Goal: Task Accomplishment & Management: Manage account settings

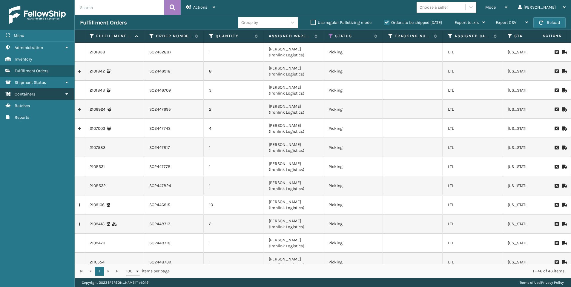
click at [48, 94] on link "Containers" at bounding box center [37, 94] width 74 height 12
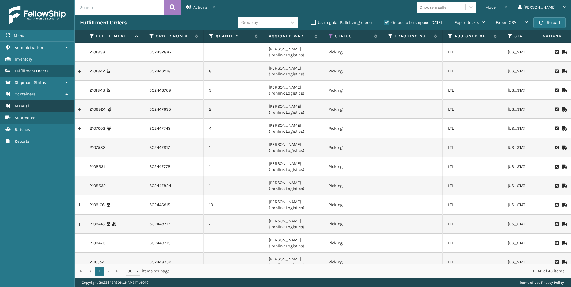
click at [36, 109] on link "Manual" at bounding box center [37, 106] width 74 height 12
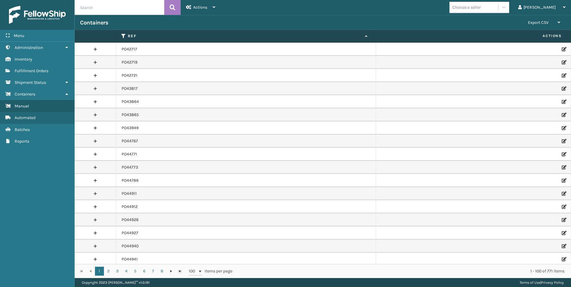
click at [100, 4] on input "text" at bounding box center [120, 7] width 90 height 15
paste input "PO49492"
type input "PO49492"
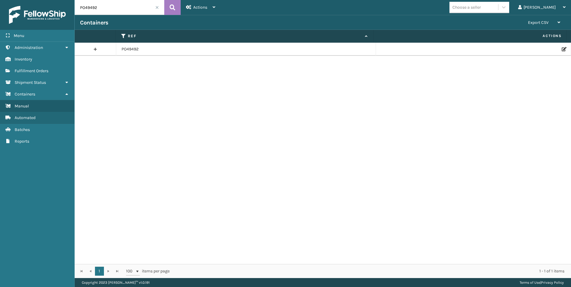
click at [558, 52] on td at bounding box center [473, 49] width 195 height 13
click at [562, 50] on icon at bounding box center [564, 49] width 4 height 4
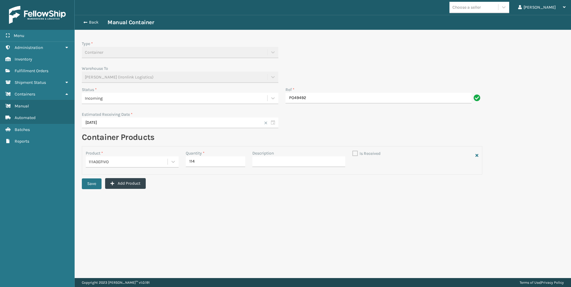
click at [198, 100] on div "Incoming" at bounding box center [175, 98] width 180 height 6
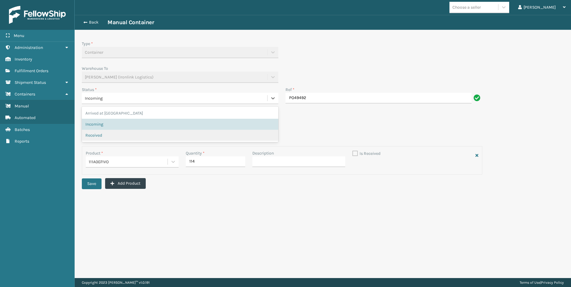
click at [134, 136] on div "Received" at bounding box center [179, 135] width 189 height 6
checkbox input "true"
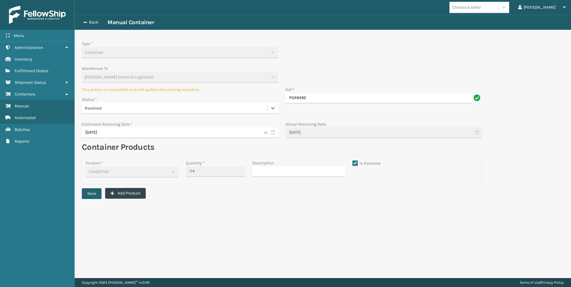
click at [97, 194] on button "Save" at bounding box center [92, 194] width 20 height 11
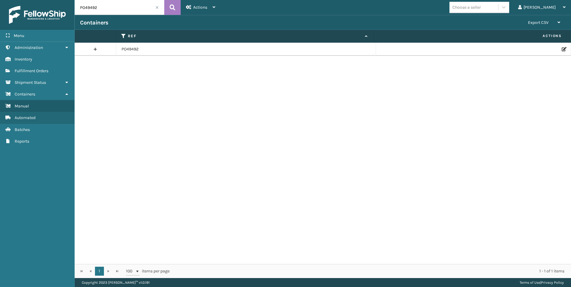
drag, startPoint x: 107, startPoint y: 9, endPoint x: 63, endPoint y: 9, distance: 43.9
click at [65, 0] on div "Menu Administration Inventory Fulfillment Orders Shipment Status Containers Man…" at bounding box center [285, 0] width 571 height 0
paste input "655"
type input "PO49655"
click at [562, 50] on icon at bounding box center [564, 49] width 4 height 4
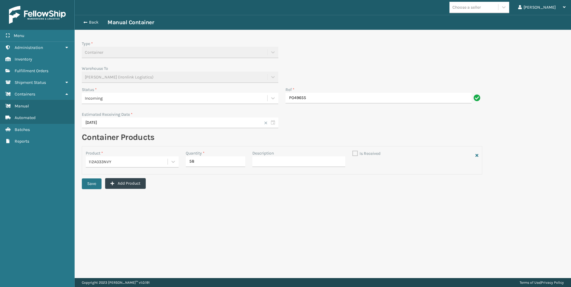
click at [122, 100] on div "Incoming" at bounding box center [175, 98] width 180 height 6
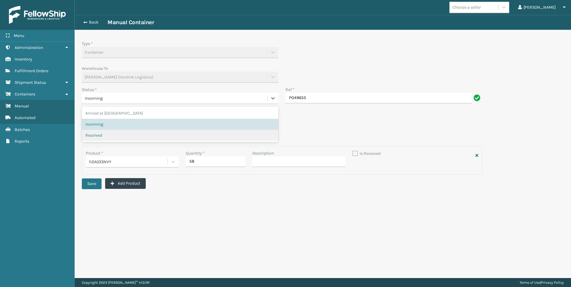
click at [112, 133] on div "Received" at bounding box center [179, 135] width 189 height 6
checkbox input "true"
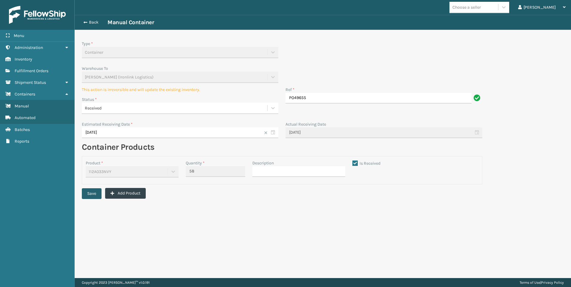
click at [96, 194] on button "Save" at bounding box center [92, 194] width 20 height 11
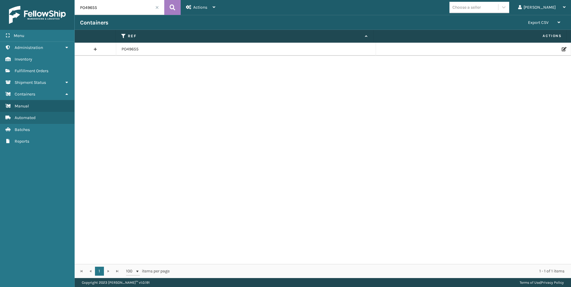
drag, startPoint x: 101, startPoint y: 6, endPoint x: 54, endPoint y: 9, distance: 47.0
click at [58, 0] on div "Menu Reports Administration Reports Inventory Reports Fulfillment Orders Report…" at bounding box center [285, 0] width 571 height 0
paste input "50442"
type input "PO50442"
click at [562, 47] on icon at bounding box center [564, 49] width 4 height 4
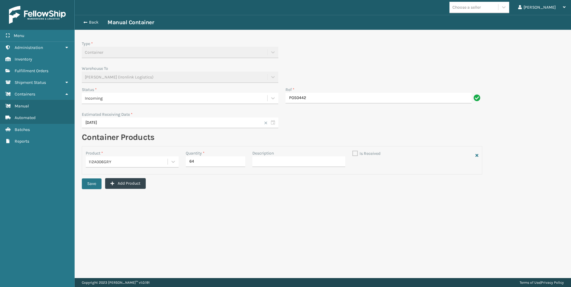
click at [127, 96] on div "Incoming" at bounding box center [175, 98] width 180 height 6
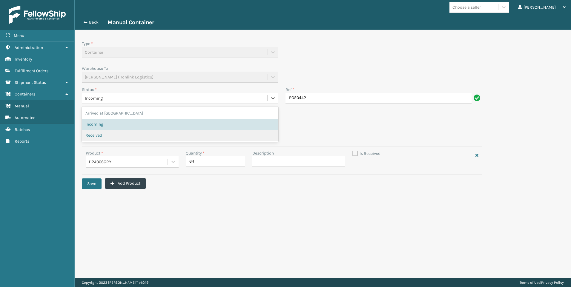
click at [107, 134] on div "Received" at bounding box center [179, 135] width 189 height 6
checkbox input "true"
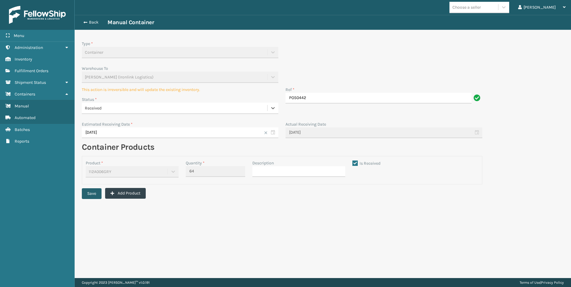
click at [93, 195] on button "Save" at bounding box center [92, 194] width 20 height 11
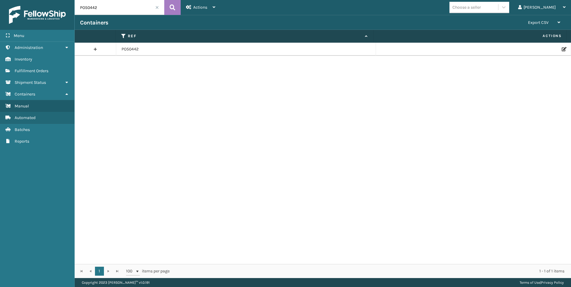
drag, startPoint x: 102, startPoint y: 8, endPoint x: 58, endPoint y: 11, distance: 44.3
click at [58, 0] on div "Menu Administration Inventory Fulfillment Orders Shipment Status Containers Man…" at bounding box center [285, 0] width 571 height 0
paste input "359"
type input "PO50359"
click at [556, 51] on td at bounding box center [473, 49] width 195 height 13
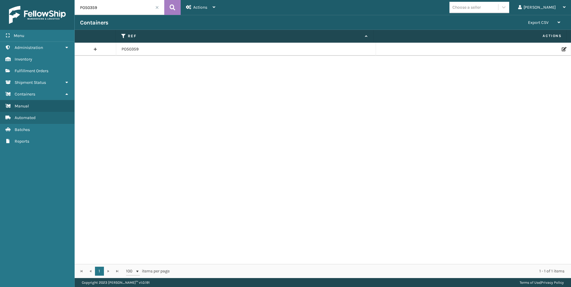
click at [562, 50] on icon at bounding box center [564, 49] width 4 height 4
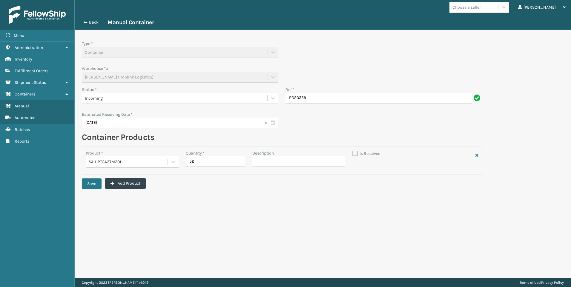
click at [126, 94] on div "Incoming" at bounding box center [175, 99] width 186 height 10
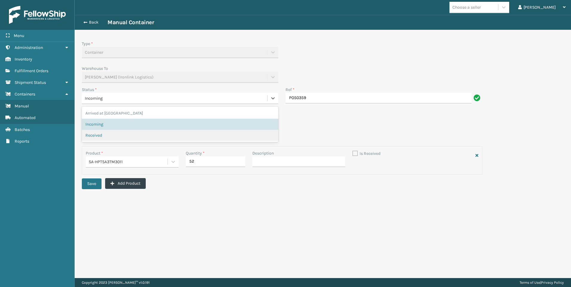
click at [96, 142] on div "Arrived at Port Incoming Received" at bounding box center [180, 125] width 197 height 36
click at [100, 135] on span "Received" at bounding box center [93, 135] width 17 height 6
checkbox input "true"
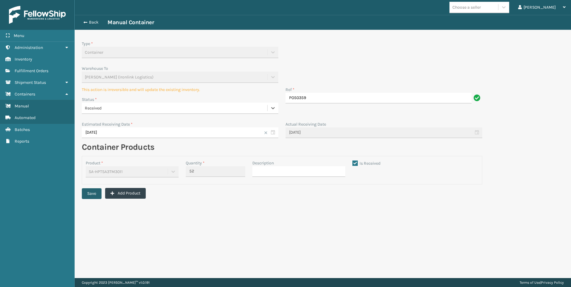
click at [98, 193] on button "Save" at bounding box center [92, 194] width 20 height 11
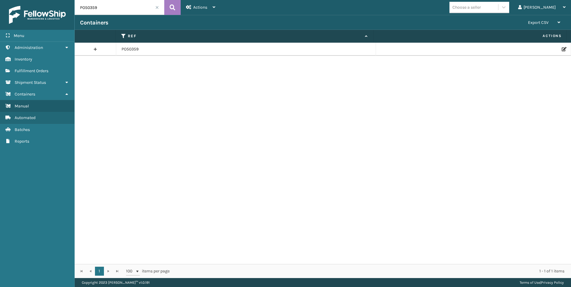
click at [562, 49] on icon at bounding box center [564, 49] width 4 height 4
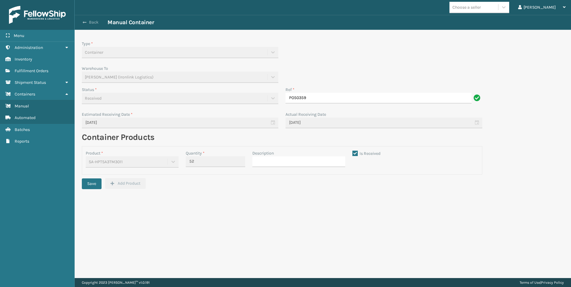
click at [93, 21] on button "Back" at bounding box center [93, 22] width 27 height 5
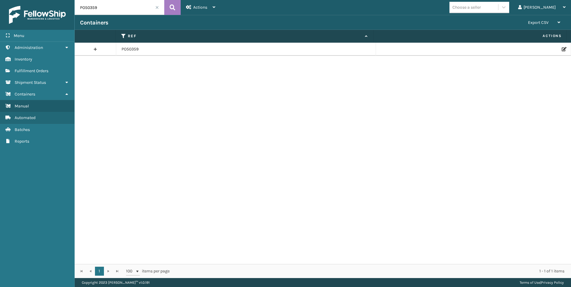
click at [96, 8] on input "PO50359" at bounding box center [120, 7] width 90 height 15
paste input "48262"
type input "PO48262"
click at [562, 51] on icon at bounding box center [564, 49] width 4 height 4
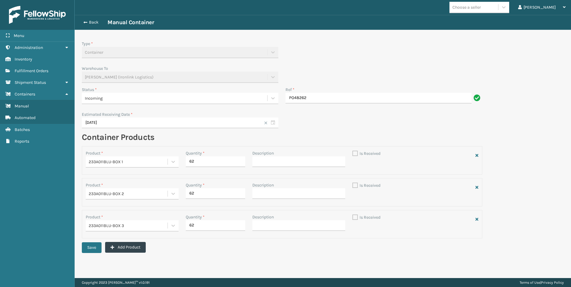
click at [167, 96] on div "Incoming" at bounding box center [175, 98] width 180 height 6
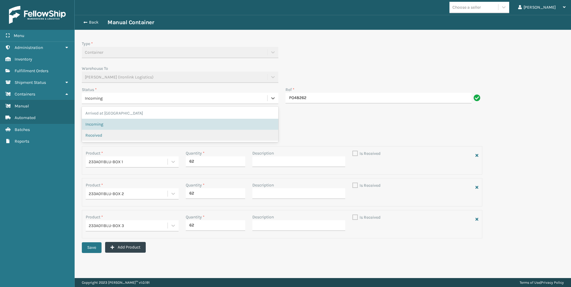
click at [123, 136] on div "Received" at bounding box center [179, 135] width 189 height 6
checkbox input "true"
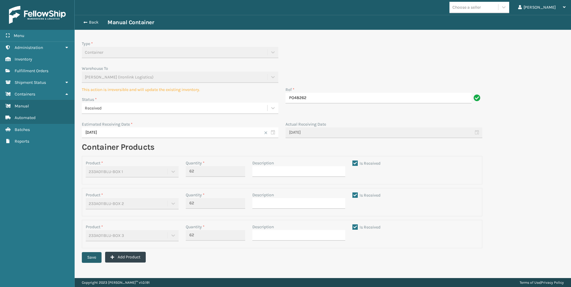
click at [97, 257] on button "Save" at bounding box center [92, 257] width 20 height 11
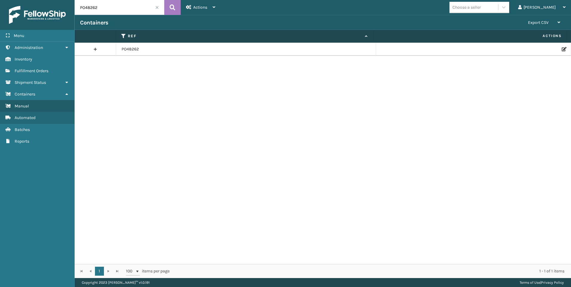
click at [562, 48] on icon at bounding box center [564, 49] width 4 height 4
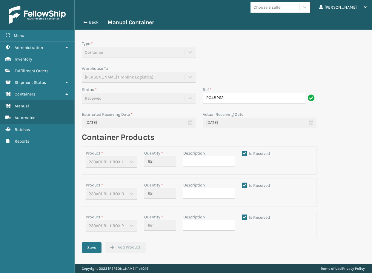
click at [88, 25] on div "Back Manual Container" at bounding box center [223, 22] width 287 height 7
click at [87, 24] on button "Back" at bounding box center [93, 22] width 27 height 5
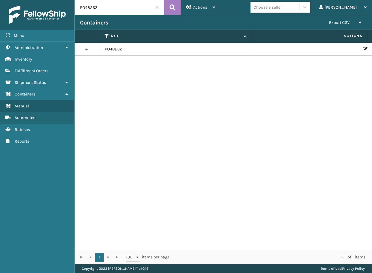
click at [104, 7] on input "PO48262" at bounding box center [120, 7] width 90 height 15
paste input "PO49574"
drag, startPoint x: 128, startPoint y: 6, endPoint x: 73, endPoint y: 6, distance: 55.0
click at [73, 0] on div "Menu Administration Inventory Fulfillment Orders Shipment Status Containers Man…" at bounding box center [186, 0] width 372 height 0
paste input "text"
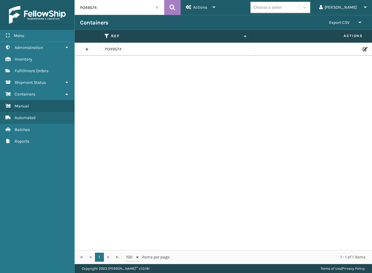
click at [92, 50] on link at bounding box center [87, 50] width 25 height 10
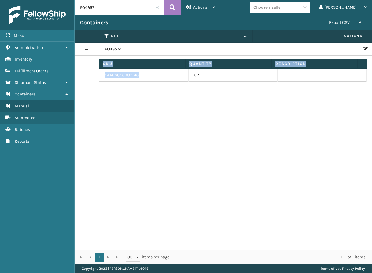
drag, startPoint x: 140, startPoint y: 75, endPoint x: 99, endPoint y: 81, distance: 42.0
click at [99, 81] on tr "Sku Quantity Description SAAGSQS3BU3143 52 Sku" at bounding box center [224, 71] width 298 height 30
drag, startPoint x: 99, startPoint y: 81, endPoint x: 135, endPoint y: 82, distance: 36.2
click at [124, 84] on td "Sku Quantity Description SAAGSQS3BU3143 52 Sku" at bounding box center [236, 71] width 273 height 30
click at [139, 75] on td "SAAGSQS3BU3143" at bounding box center [144, 75] width 89 height 13
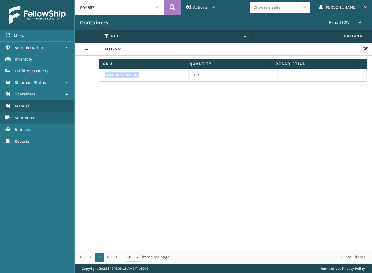
drag, startPoint x: 140, startPoint y: 75, endPoint x: 103, endPoint y: 75, distance: 37.1
click at [103, 75] on td "SAAGSQS3BU3143" at bounding box center [144, 75] width 89 height 13
copy td "SAAGSQS3BU3143"
click at [114, 13] on input "PO49574" at bounding box center [120, 7] width 90 height 15
drag, startPoint x: 104, startPoint y: 7, endPoint x: 64, endPoint y: 10, distance: 40.1
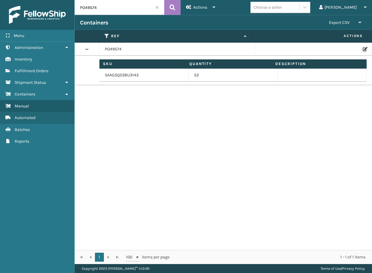
click at [64, 0] on div "Menu Administration Inventory Fulfillment Orders Shipment Status Containers Man…" at bounding box center [186, 0] width 372 height 0
paste input "50141"
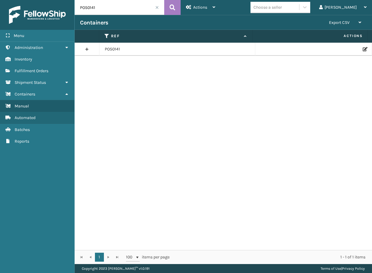
click at [82, 50] on link at bounding box center [87, 50] width 25 height 10
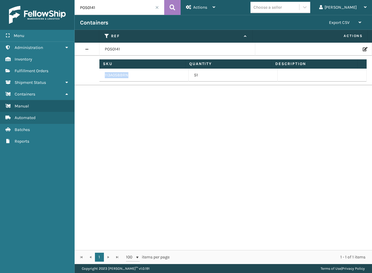
drag, startPoint x: 134, startPoint y: 74, endPoint x: 101, endPoint y: 76, distance: 33.0
click at [101, 76] on td "113A058BRN" at bounding box center [144, 75] width 89 height 13
copy td "113A058BRN"
click at [111, 8] on input "PO50141" at bounding box center [120, 7] width 90 height 15
drag, startPoint x: 99, startPoint y: 5, endPoint x: 76, endPoint y: 5, distance: 23.6
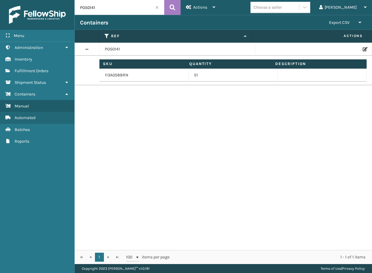
click at [76, 5] on input "PO50141" at bounding box center [120, 7] width 90 height 15
paste input "15"
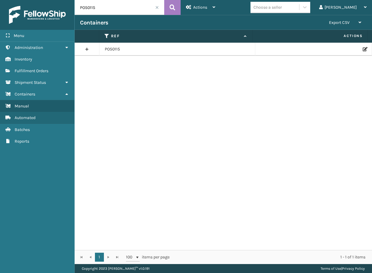
click at [88, 49] on link at bounding box center [87, 50] width 25 height 10
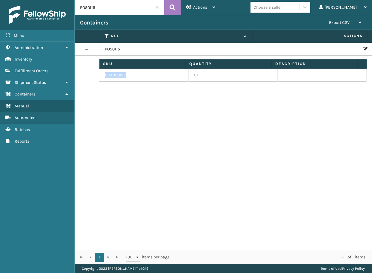
drag, startPoint x: 131, startPoint y: 74, endPoint x: 104, endPoint y: 75, distance: 26.6
click at [104, 75] on td "113A058IVO" at bounding box center [144, 75] width 89 height 13
copy td "113A058IVO"
drag, startPoint x: 102, startPoint y: 7, endPoint x: 75, endPoint y: 7, distance: 27.2
click at [75, 7] on input "PO50115" at bounding box center [120, 7] width 90 height 15
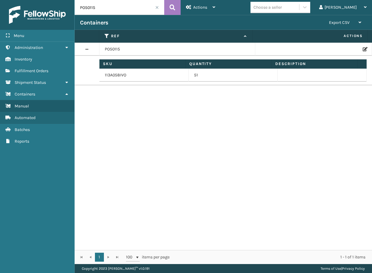
paste input "411"
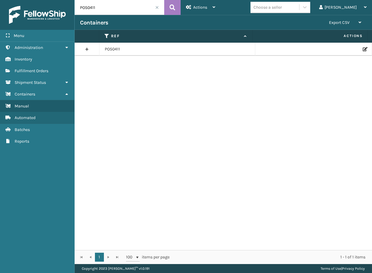
click at [87, 48] on link at bounding box center [87, 50] width 25 height 10
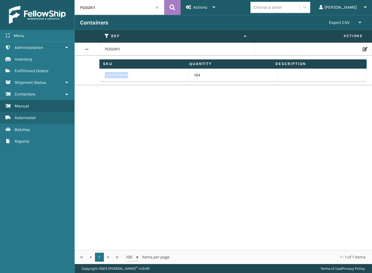
drag, startPoint x: 130, startPoint y: 75, endPoint x: 105, endPoint y: 76, distance: 25.4
click at [105, 76] on td "132A013BRN" at bounding box center [144, 75] width 89 height 13
copy td "132A013BRN"
click at [112, 9] on input "PO50411" at bounding box center [120, 7] width 90 height 15
drag, startPoint x: 102, startPoint y: 7, endPoint x: 70, endPoint y: 7, distance: 32.3
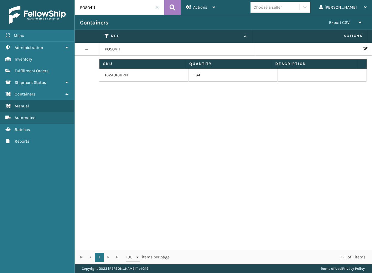
click at [70, 0] on div "Menu Shipment Status Administration Shipment Status Inventory Shipment Status F…" at bounding box center [186, 0] width 372 height 0
paste input "882"
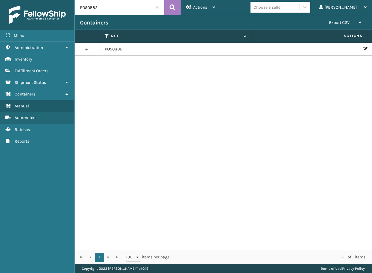
click at [87, 47] on link at bounding box center [87, 50] width 25 height 10
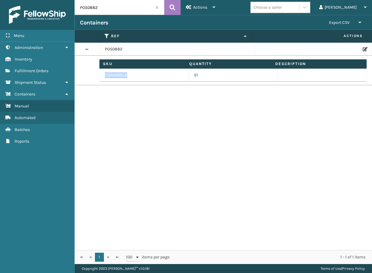
drag, startPoint x: 127, startPoint y: 76, endPoint x: 105, endPoint y: 75, distance: 22.4
click at [105, 75] on td "113A009BLK" at bounding box center [144, 75] width 89 height 13
copy td "113A009BLK"
click at [110, 12] on input "PO50882" at bounding box center [120, 7] width 90 height 15
drag, startPoint x: 108, startPoint y: 10, endPoint x: 80, endPoint y: 9, distance: 28.4
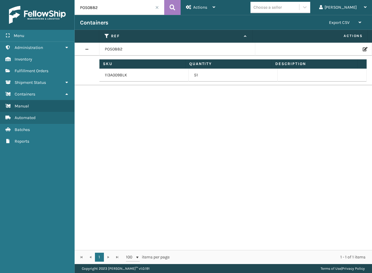
click at [80, 9] on input "PO50882" at bounding box center [120, 7] width 90 height 15
paste input "741"
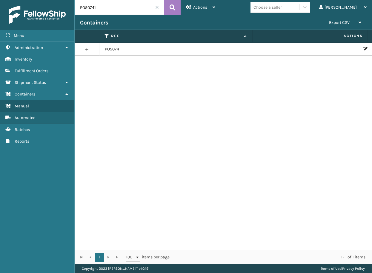
click at [86, 49] on link at bounding box center [87, 50] width 25 height 10
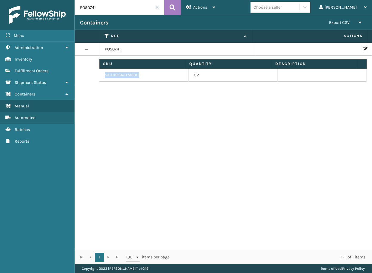
drag, startPoint x: 131, startPoint y: 74, endPoint x: 105, endPoint y: 72, distance: 25.5
click at [105, 72] on td "SA-HPTSA3TM3011" at bounding box center [144, 75] width 89 height 13
copy td "SA-HPTSA3TM3011"
click at [109, 10] on input "PO50741" at bounding box center [120, 7] width 90 height 15
drag, startPoint x: 84, startPoint y: 8, endPoint x: 75, endPoint y: 8, distance: 9.0
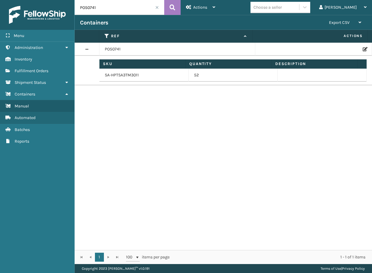
click at [75, 8] on input "PO50741" at bounding box center [120, 7] width 90 height 15
paste input "97"
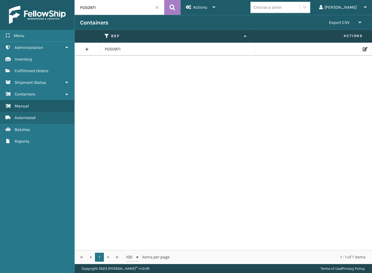
click at [86, 46] on link at bounding box center [87, 50] width 25 height 10
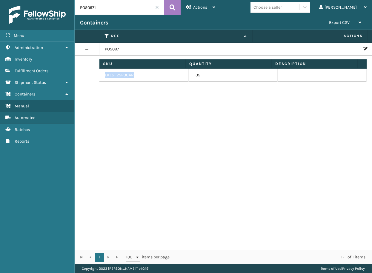
drag, startPoint x: 133, startPoint y: 75, endPoint x: 105, endPoint y: 73, distance: 28.2
click at [105, 73] on td "LKLGF2SP3CAR" at bounding box center [144, 75] width 89 height 13
copy td "LKLGF2SP3CAR"
click at [102, 13] on input "PO50971" at bounding box center [120, 7] width 90 height 15
drag, startPoint x: 100, startPoint y: 8, endPoint x: 79, endPoint y: 10, distance: 21.3
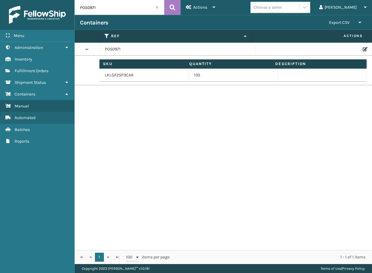
click at [79, 6] on input "PO50971" at bounding box center [120, 7] width 90 height 15
paste input "888"
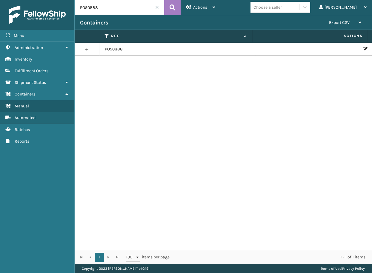
click at [88, 49] on link at bounding box center [87, 50] width 25 height 10
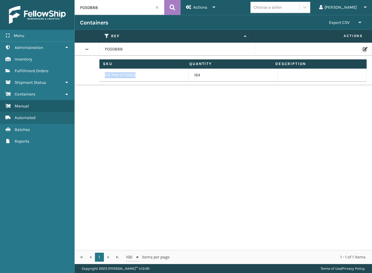
drag, startPoint x: 138, startPoint y: 75, endPoint x: 100, endPoint y: 74, distance: 38.6
click at [100, 74] on td "RR-PRK1CP3003" at bounding box center [144, 75] width 89 height 13
copy td "RR-PRK1CP3003"
click at [104, 8] on input "PO50888" at bounding box center [120, 7] width 90 height 15
drag, startPoint x: 103, startPoint y: 8, endPoint x: 74, endPoint y: 8, distance: 29.3
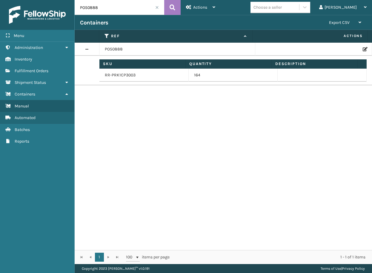
click at [74, 0] on div "Menu Containers Administration Containers Inventory Containers Fulfillment Orde…" at bounding box center [186, 0] width 372 height 0
paste input "49701"
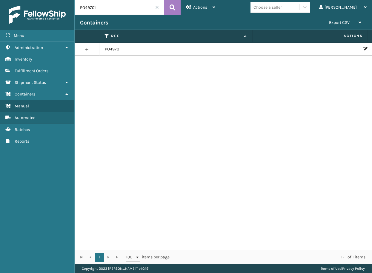
click at [88, 50] on link at bounding box center [87, 50] width 25 height 10
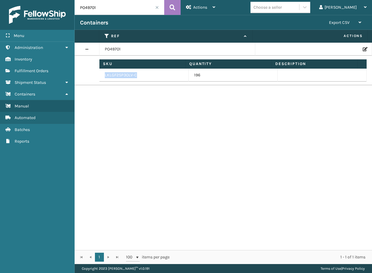
drag, startPoint x: 139, startPoint y: 75, endPoint x: 105, endPoint y: 73, distance: 33.5
click at [105, 73] on td "LKLGF2SP3OLV-C" at bounding box center [144, 75] width 89 height 13
copy td "LKLGF2SP3OLV-C"
click at [109, 8] on input "PO49701" at bounding box center [120, 7] width 90 height 15
drag, startPoint x: 107, startPoint y: 8, endPoint x: 79, endPoint y: 8, distance: 27.8
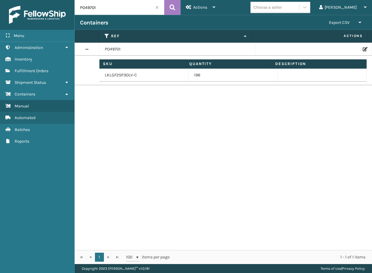
click at [79, 8] on input "PO49701" at bounding box center [120, 7] width 90 height 15
paste input "5081"
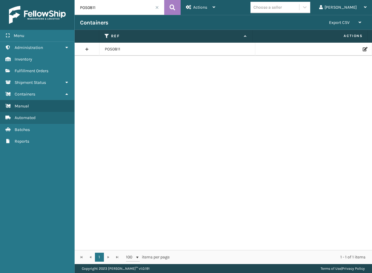
click at [87, 51] on link at bounding box center [87, 50] width 25 height 10
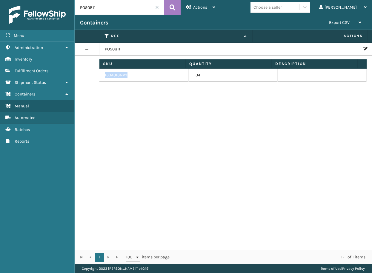
drag, startPoint x: 134, startPoint y: 73, endPoint x: 105, endPoint y: 74, distance: 28.7
click at [105, 74] on td "133A013NVY" at bounding box center [144, 75] width 89 height 13
copy td "133A013NVY"
drag, startPoint x: 158, startPoint y: 97, endPoint x: 105, endPoint y: 32, distance: 84.1
click at [154, 94] on div "PO50811 Sku Quantity Description 133A013NVY 134" at bounding box center [224, 147] width 298 height 208
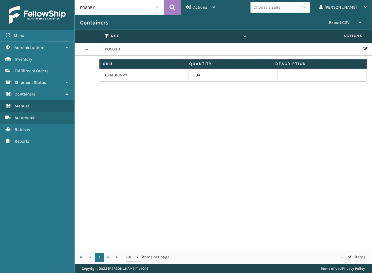
drag, startPoint x: 91, startPoint y: 7, endPoint x: 46, endPoint y: 10, distance: 45.2
click at [46, 0] on div "Menu Manual Administration Manual Inventory Manual Fulfillment Orders Manual Sh…" at bounding box center [186, 0] width 372 height 0
paste input "404"
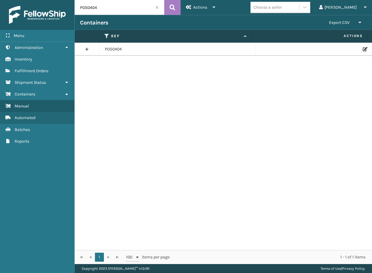
click at [89, 47] on link at bounding box center [87, 50] width 25 height 10
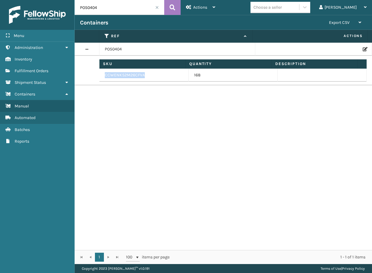
drag, startPoint x: 145, startPoint y: 74, endPoint x: 105, endPoint y: 75, distance: 40.3
click at [105, 75] on td "CCWENKS2M26CFVA" at bounding box center [144, 75] width 89 height 13
click at [115, 6] on input "PO50404" at bounding box center [120, 7] width 90 height 15
drag, startPoint x: 110, startPoint y: 6, endPoint x: 78, endPoint y: 6, distance: 32.6
click at [78, 6] on input "PO50404" at bounding box center [120, 7] width 90 height 15
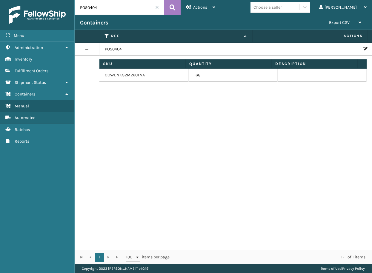
paste input "807"
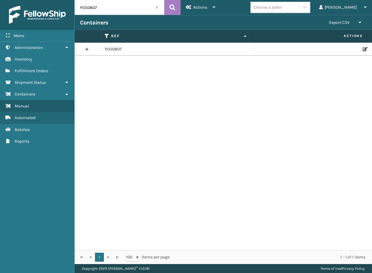
click at [86, 49] on link at bounding box center [87, 50] width 25 height 10
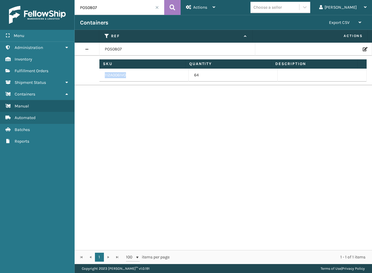
drag, startPoint x: 129, startPoint y: 74, endPoint x: 105, endPoint y: 74, distance: 24.5
click at [105, 74] on td "112A006IVO" at bounding box center [144, 75] width 89 height 13
click at [113, 12] on input "PO50807" at bounding box center [120, 7] width 90 height 15
drag, startPoint x: 104, startPoint y: 9, endPoint x: 76, endPoint y: 7, distance: 28.4
click at [76, 7] on input "PO50807" at bounding box center [120, 7] width 90 height 15
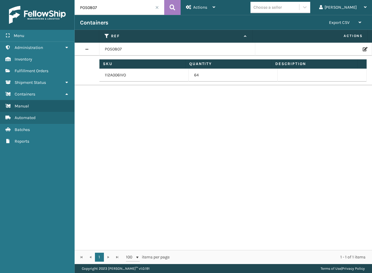
type input "v"
paste input "PO50908"
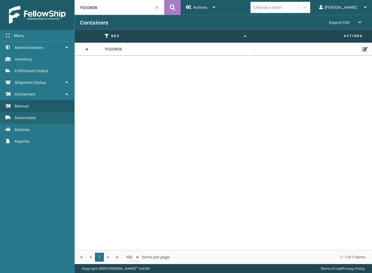
click at [87, 48] on link at bounding box center [87, 50] width 25 height 10
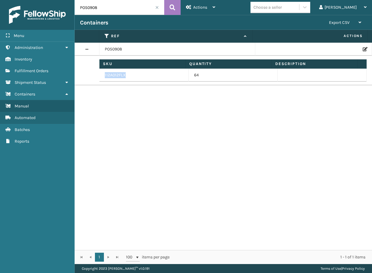
drag, startPoint x: 131, startPoint y: 74, endPoint x: 103, endPoint y: 75, distance: 28.1
click at [103, 75] on td "112A012FLX" at bounding box center [144, 75] width 89 height 13
click at [102, 8] on input "PO50908" at bounding box center [120, 7] width 90 height 15
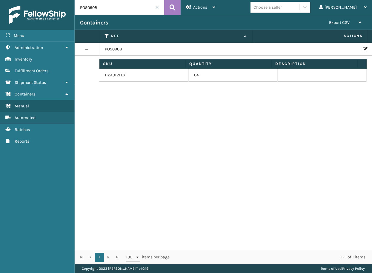
paste input "417"
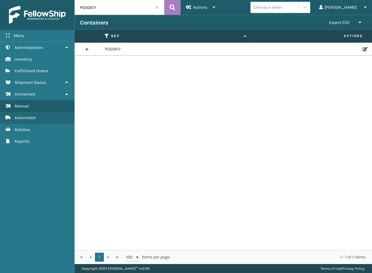
click at [89, 48] on link at bounding box center [87, 50] width 25 height 10
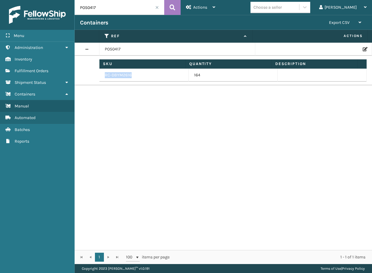
drag, startPoint x: 137, startPoint y: 75, endPoint x: 105, endPoint y: 71, distance: 32.2
click at [105, 71] on td "RC-DBYM2616" at bounding box center [144, 75] width 89 height 13
click at [112, 7] on input "PO50417" at bounding box center [120, 7] width 90 height 15
click at [111, 7] on input "PO50417" at bounding box center [120, 7] width 90 height 15
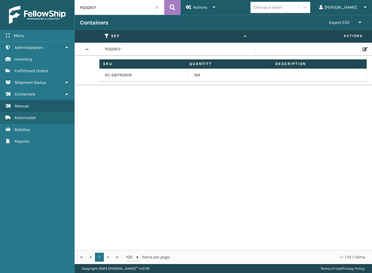
paste input "PO50395"
drag, startPoint x: 120, startPoint y: 7, endPoint x: 62, endPoint y: 19, distance: 59.0
click at [62, 0] on div "Menu Batches Administration Batches Inventory Batches Fulfillment Orders Batche…" at bounding box center [186, 0] width 372 height 0
paste input "text"
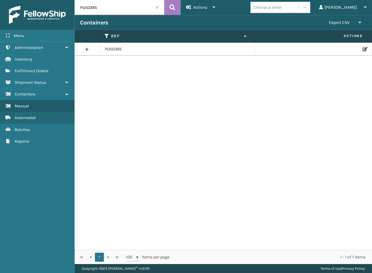
click at [91, 48] on link at bounding box center [87, 50] width 25 height 10
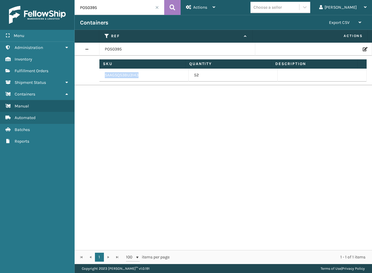
drag, startPoint x: 139, startPoint y: 76, endPoint x: 104, endPoint y: 73, distance: 35.7
click at [104, 73] on td "SAAGSQS3BU3143" at bounding box center [144, 75] width 89 height 13
click at [94, 15] on div "Containers Export CSV Export Current Page Export All Pages" at bounding box center [224, 22] width 298 height 15
drag, startPoint x: 99, startPoint y: 9, endPoint x: 78, endPoint y: 5, distance: 21.2
click at [78, 5] on input "PO50395" at bounding box center [120, 7] width 90 height 15
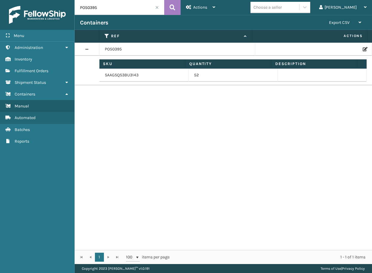
paste input "6"
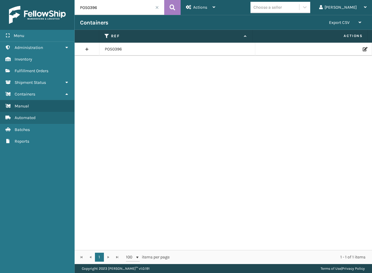
click at [89, 46] on link at bounding box center [87, 50] width 25 height 10
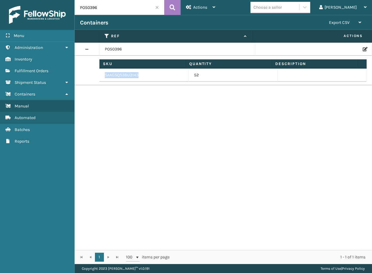
drag, startPoint x: 144, startPoint y: 76, endPoint x: 105, endPoint y: 74, distance: 39.2
click at [105, 74] on td "SAAGSQS3BU3143" at bounding box center [144, 75] width 89 height 13
click at [105, 1] on input "PO50396" at bounding box center [120, 7] width 90 height 15
click at [105, 2] on input "PO50396" at bounding box center [120, 7] width 90 height 15
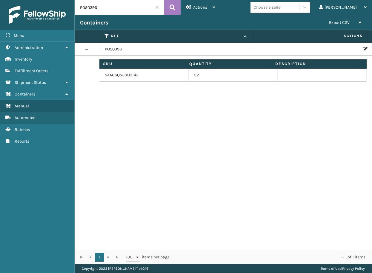
paste input "935"
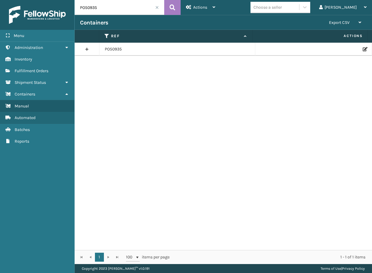
click at [91, 52] on link at bounding box center [87, 50] width 25 height 10
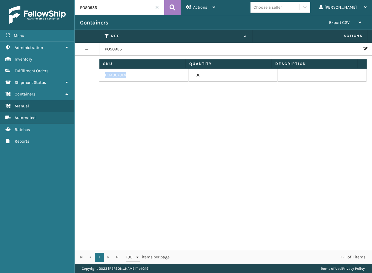
drag, startPoint x: 128, startPoint y: 75, endPoint x: 105, endPoint y: 71, distance: 23.4
click at [105, 71] on td "113A007OLV" at bounding box center [144, 75] width 89 height 13
click at [110, 10] on input "PO50935" at bounding box center [120, 7] width 90 height 15
drag, startPoint x: 104, startPoint y: 5, endPoint x: 55, endPoint y: 9, distance: 48.9
click at [55, 0] on div "Menu Batches Administration Batches Inventory Batches Fulfillment Orders Batche…" at bounding box center [186, 0] width 372 height 0
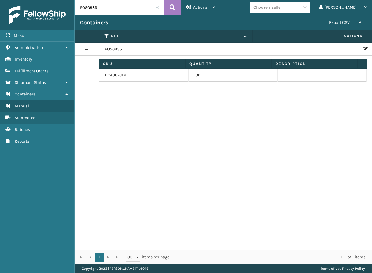
paste input "789"
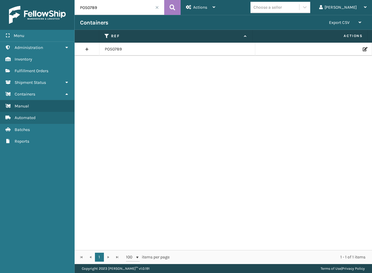
click at [88, 48] on link at bounding box center [87, 50] width 25 height 10
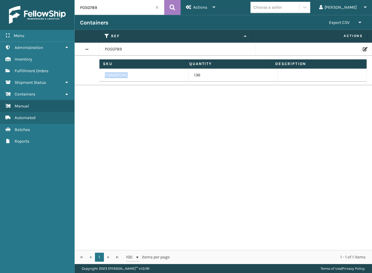
drag, startPoint x: 129, startPoint y: 75, endPoint x: 103, endPoint y: 76, distance: 25.4
click at [103, 76] on td "113A007CML" at bounding box center [144, 75] width 89 height 13
click at [109, 123] on div "PO50789 Sku Quantity Description 113A007CML 136 Sku" at bounding box center [224, 147] width 298 height 208
drag, startPoint x: 99, startPoint y: 6, endPoint x: 84, endPoint y: 7, distance: 15.3
click at [84, 6] on input "PO50789" at bounding box center [120, 7] width 90 height 15
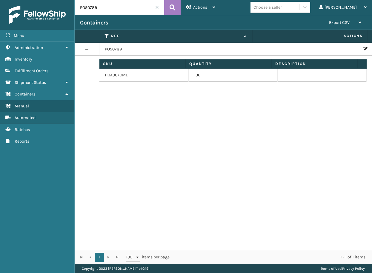
click at [99, 10] on input "PO50789" at bounding box center [120, 7] width 90 height 15
drag, startPoint x: 99, startPoint y: 10, endPoint x: 70, endPoint y: 9, distance: 29.0
click at [71, 0] on div "Menu Batches Administration Batches Inventory Batches Fulfillment Orders Batche…" at bounding box center [186, 0] width 372 height 0
paste input "90"
type input "PO50790"
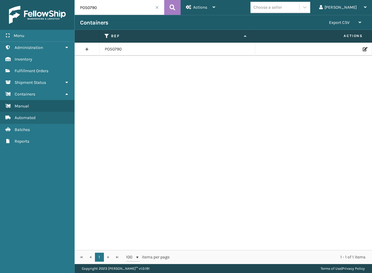
click at [86, 50] on link at bounding box center [87, 50] width 25 height 10
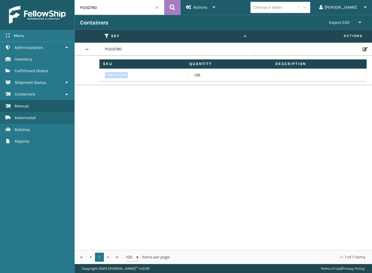
drag, startPoint x: 133, startPoint y: 75, endPoint x: 105, endPoint y: 75, distance: 28.4
click at [105, 75] on td "113A007CML" at bounding box center [144, 75] width 89 height 13
drag, startPoint x: 199, startPoint y: 166, endPoint x: 255, endPoint y: 109, distance: 80.1
click at [199, 166] on div "PO50790 Sku Quantity Description 113A007CML 136 Sku" at bounding box center [224, 147] width 298 height 208
